Goal: Task Accomplishment & Management: Complete application form

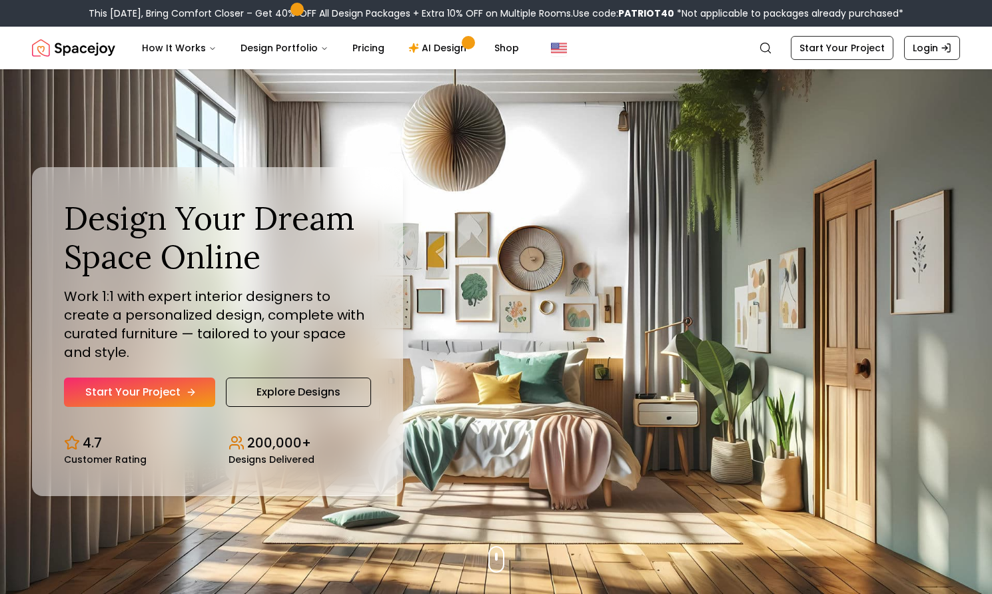
click at [201, 390] on link "Start Your Project" at bounding box center [139, 392] width 151 height 29
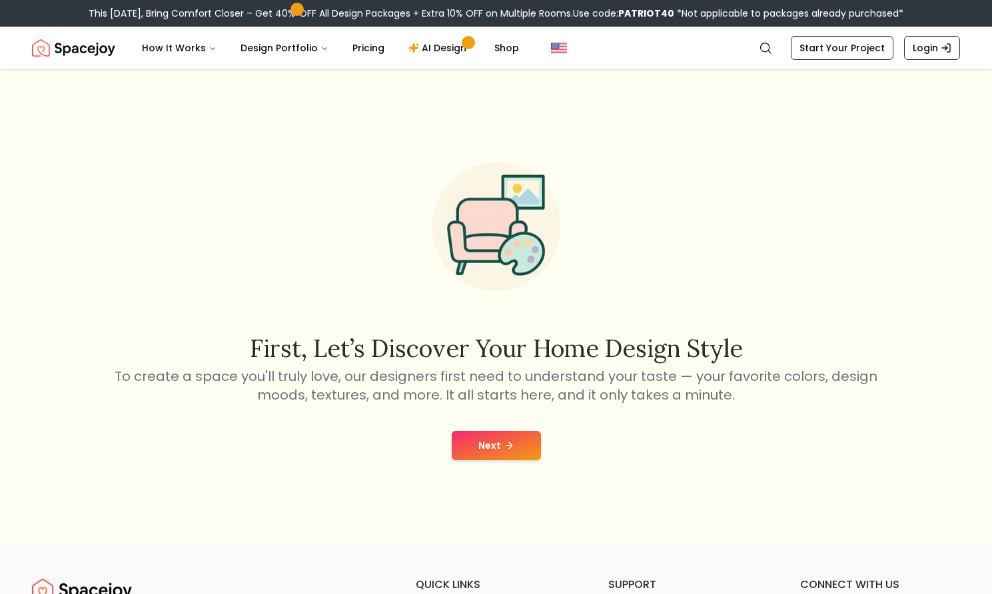
click at [477, 440] on button "Next" at bounding box center [496, 445] width 89 height 29
